Goal: Information Seeking & Learning: Learn about a topic

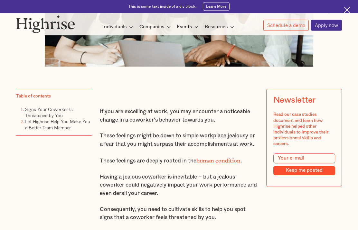
scroll to position [280, 0]
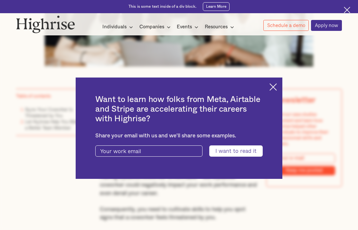
click at [266, 101] on div "Want to learn how folks from Meta, Airtable and Stripe are accelerating their c…" at bounding box center [179, 129] width 207 height 102
click at [273, 91] on img at bounding box center [273, 86] width 7 height 7
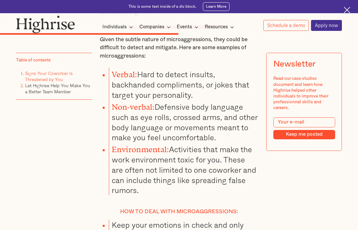
scroll to position [2560, 0]
click at [303, 230] on div "If you are excelling at work, you may encounter a noticeable change in a cowork…" at bounding box center [179, 78] width 326 height 4501
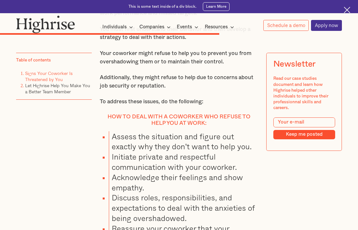
scroll to position [3075, 0]
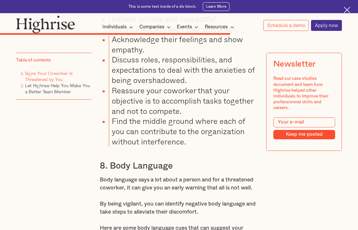
scroll to position [3213, 0]
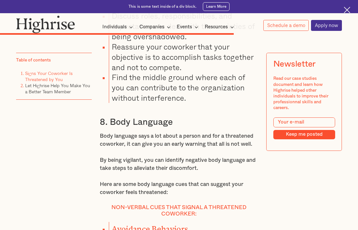
scroll to position [3251, 0]
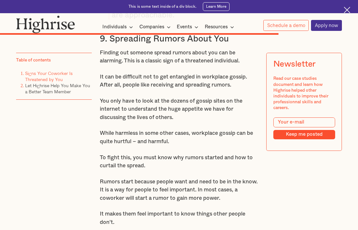
scroll to position [3819, 0]
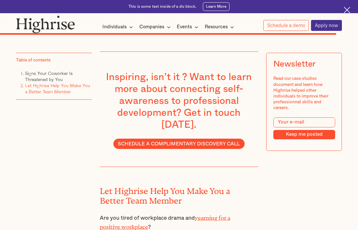
scroll to position [4548, 0]
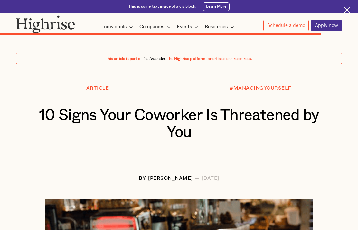
scroll to position [4272, 0]
